Goal: Task Accomplishment & Management: Manage account settings

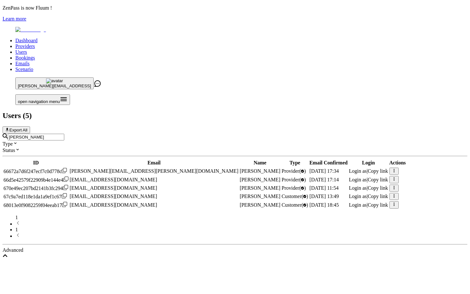
click at [64, 134] on input "[PERSON_NAME]" at bounding box center [36, 137] width 57 height 7
paste input "[PERSON_NAME][EMAIL_ADDRESS][PERSON_NAME][DOMAIN_NAME]"
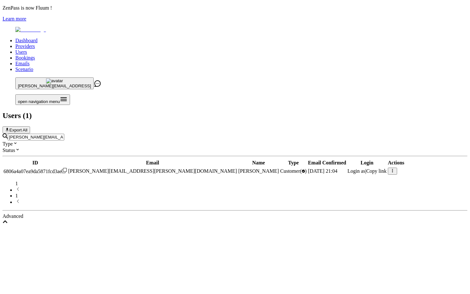
type input "[PERSON_NAME][EMAIL_ADDRESS][PERSON_NAME][DOMAIN_NAME]"
click at [347, 168] on span "Login as" at bounding box center [356, 170] width 18 height 5
